Goal: Obtain resource: Download file/media

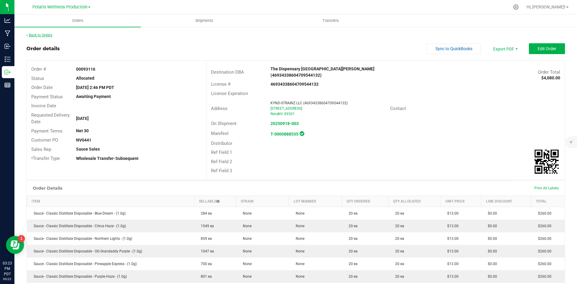
click at [36, 35] on link "Back to Orders" at bounding box center [39, 35] width 26 height 4
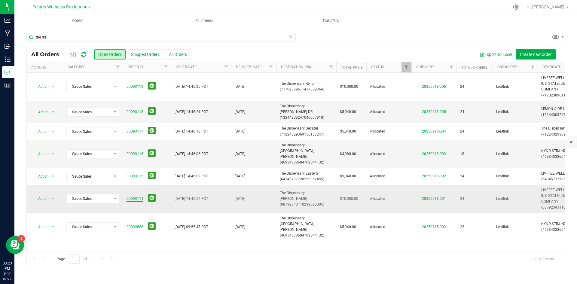
click at [137, 196] on link "00093114" at bounding box center [134, 199] width 17 height 6
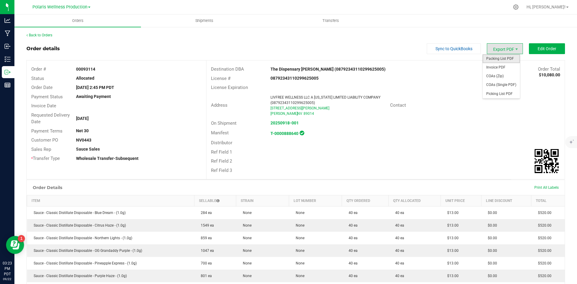
click at [508, 57] on span "Packing List PDF" at bounding box center [500, 58] width 37 height 9
click at [38, 35] on link "Back to Orders" at bounding box center [39, 35] width 26 height 4
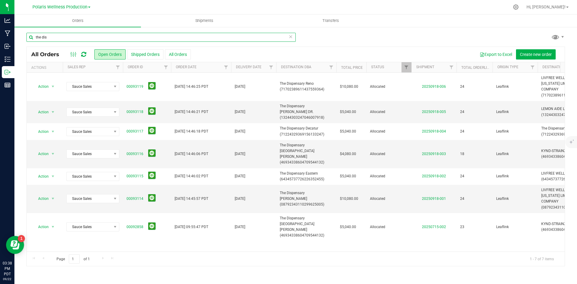
click at [78, 38] on input "the dis" at bounding box center [160, 37] width 269 height 9
type input "t"
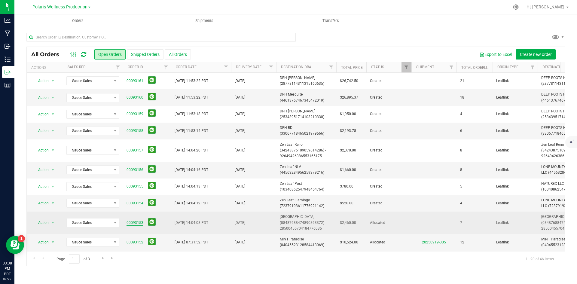
click at [135, 224] on link "00093153" at bounding box center [134, 223] width 17 height 6
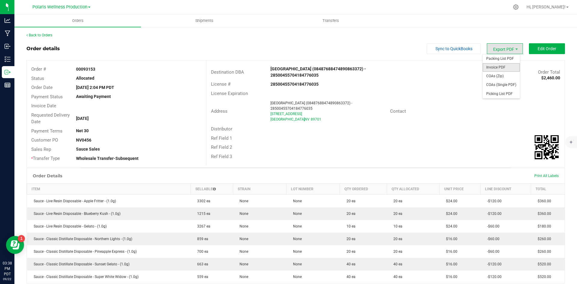
click at [502, 67] on span "Invoice PDF" at bounding box center [500, 67] width 37 height 9
click at [502, 60] on span "Packing List PDF" at bounding box center [500, 58] width 37 height 9
